Goal: Find specific page/section: Find specific page/section

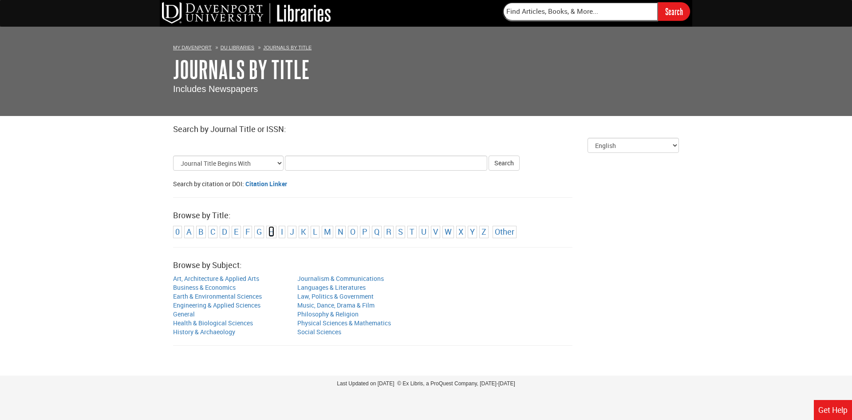
click at [270, 230] on link "H" at bounding box center [272, 231] width 6 height 11
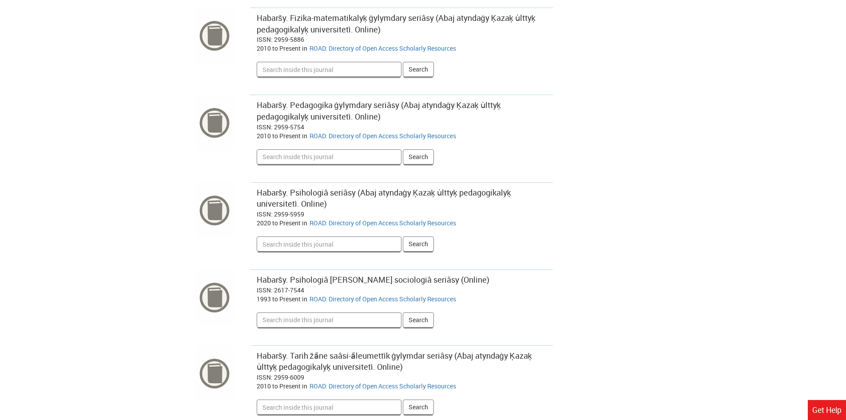
scroll to position [2930, 0]
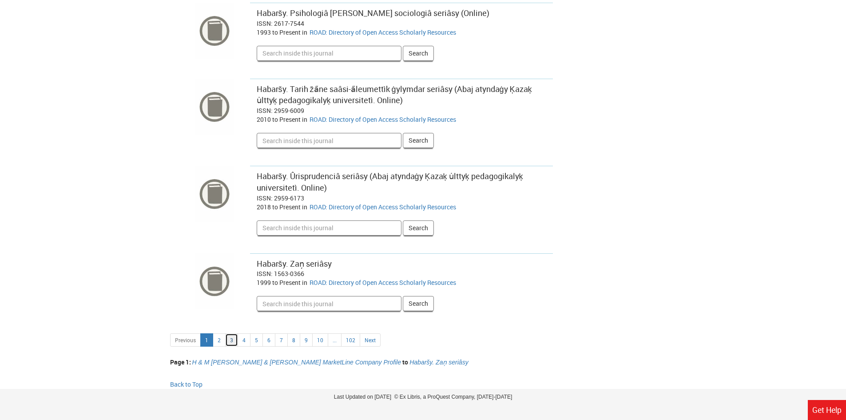
click at [229, 341] on link "3" at bounding box center [231, 339] width 13 height 13
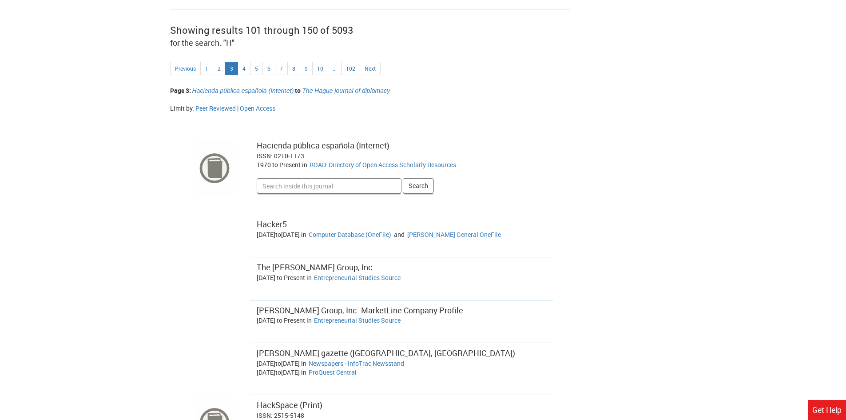
scroll to position [44, 0]
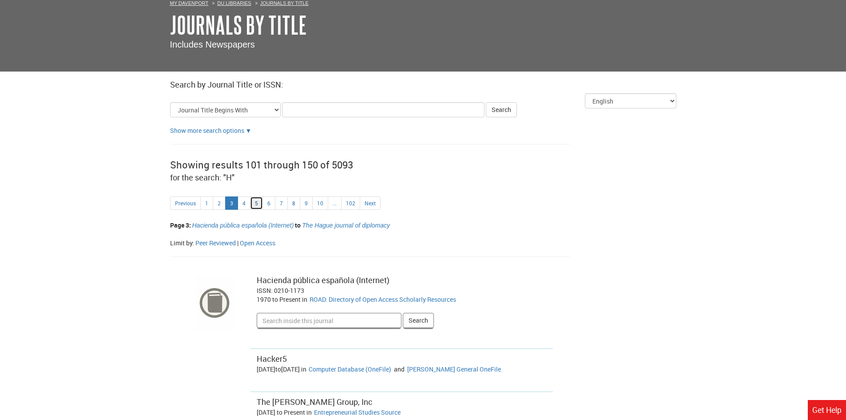
click at [256, 204] on link "5" at bounding box center [256, 202] width 13 height 13
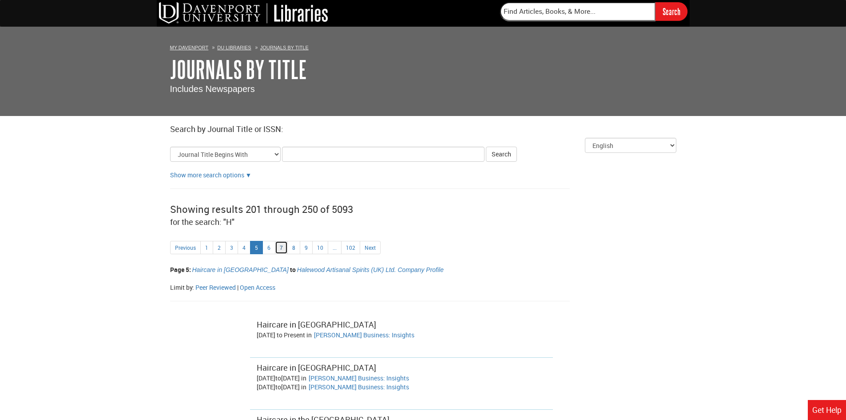
click at [278, 245] on link "7" at bounding box center [281, 247] width 13 height 13
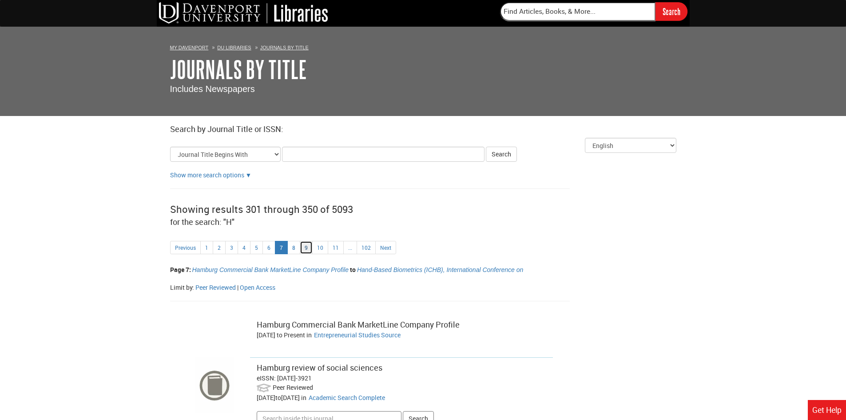
click at [301, 246] on link "9" at bounding box center [306, 247] width 13 height 13
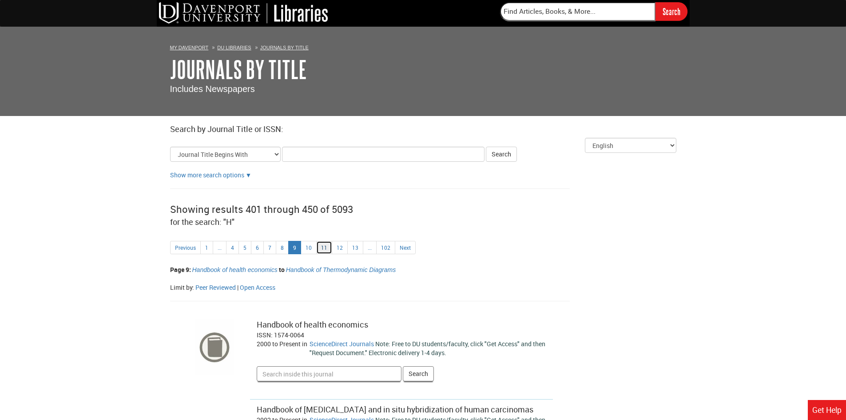
click at [320, 243] on link "11" at bounding box center [324, 247] width 16 height 13
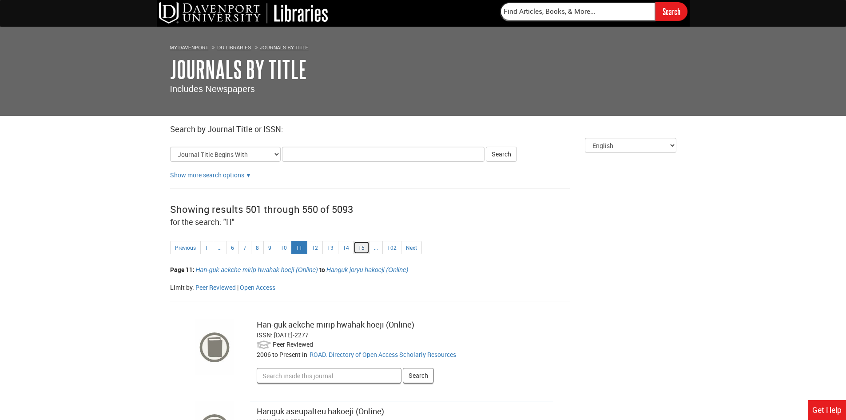
click at [360, 246] on link "15" at bounding box center [361, 247] width 16 height 13
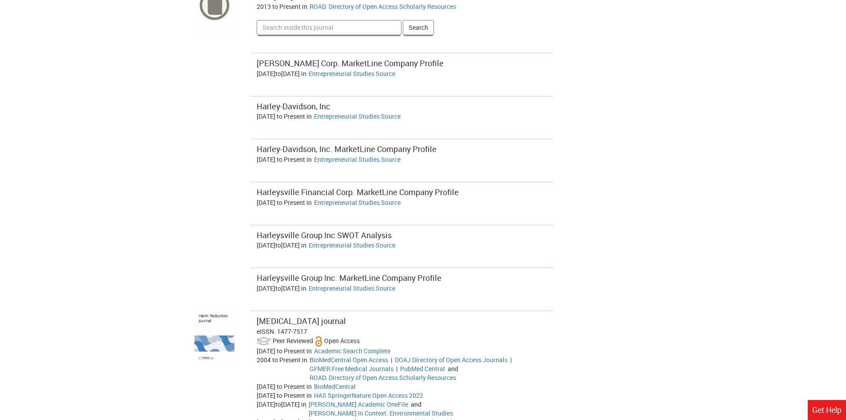
scroll to position [2974, 0]
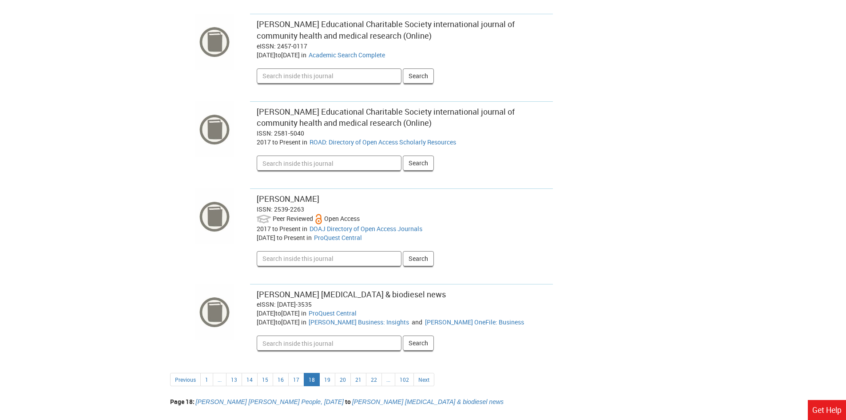
scroll to position [3063, 0]
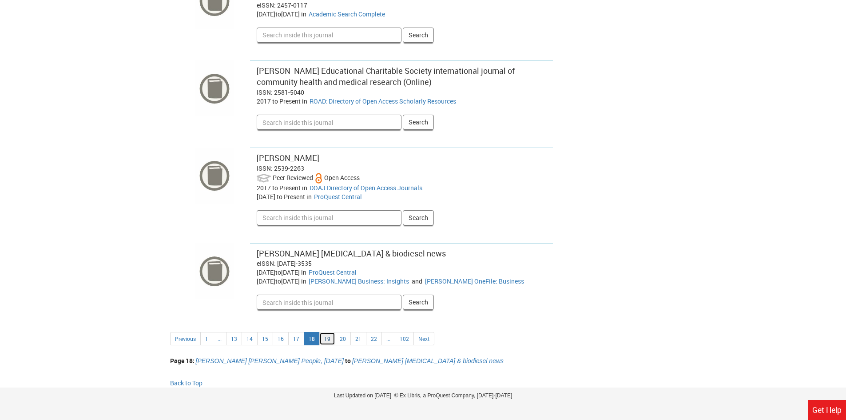
click at [327, 332] on link "19" at bounding box center [327, 338] width 16 height 13
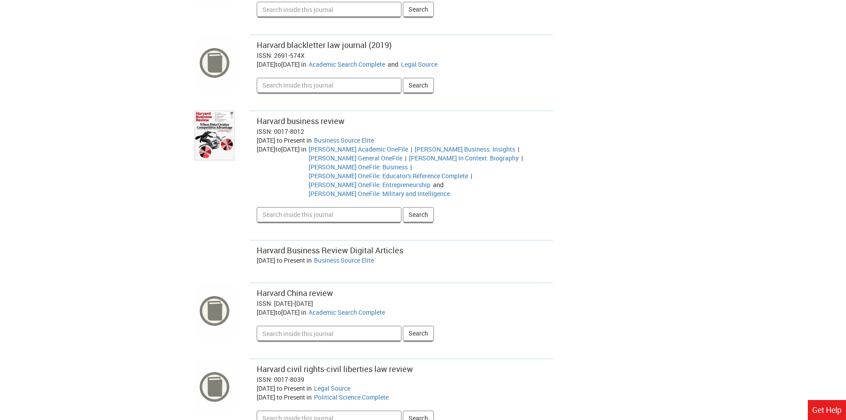
scroll to position [2220, 0]
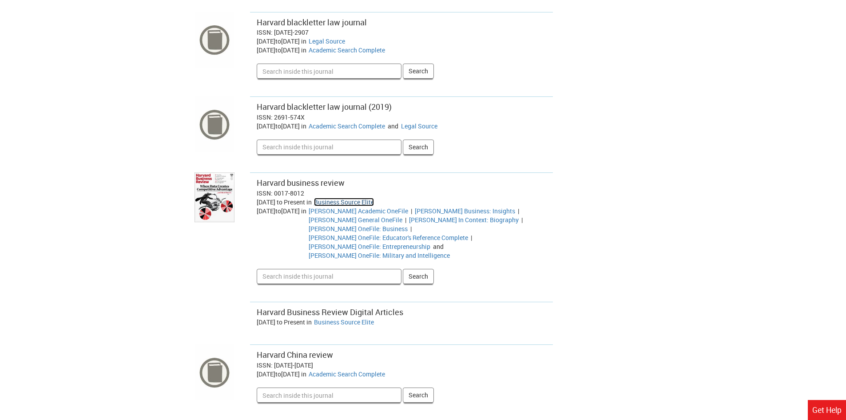
click at [356, 203] on link "Business Source Elite" at bounding box center [344, 202] width 60 height 8
